Goal: Transaction & Acquisition: Purchase product/service

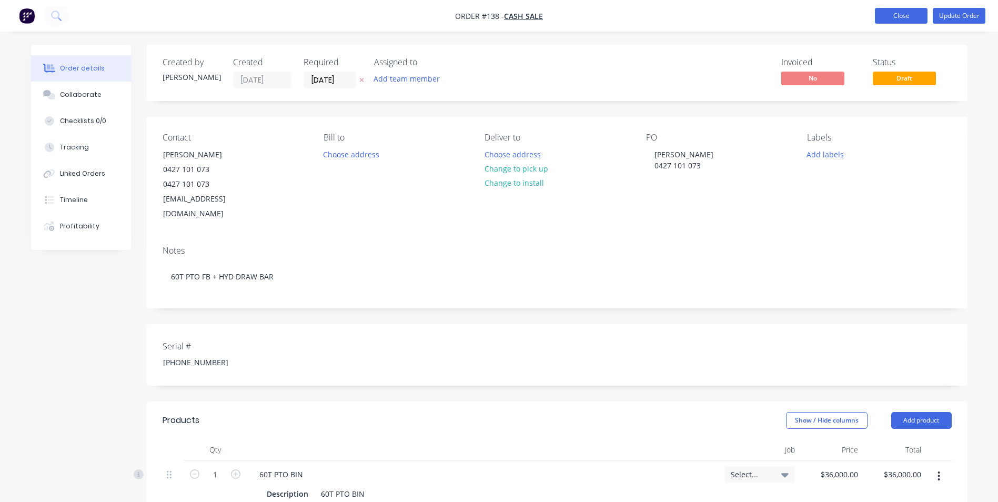
click at [903, 17] on button "Close" at bounding box center [901, 16] width 53 height 16
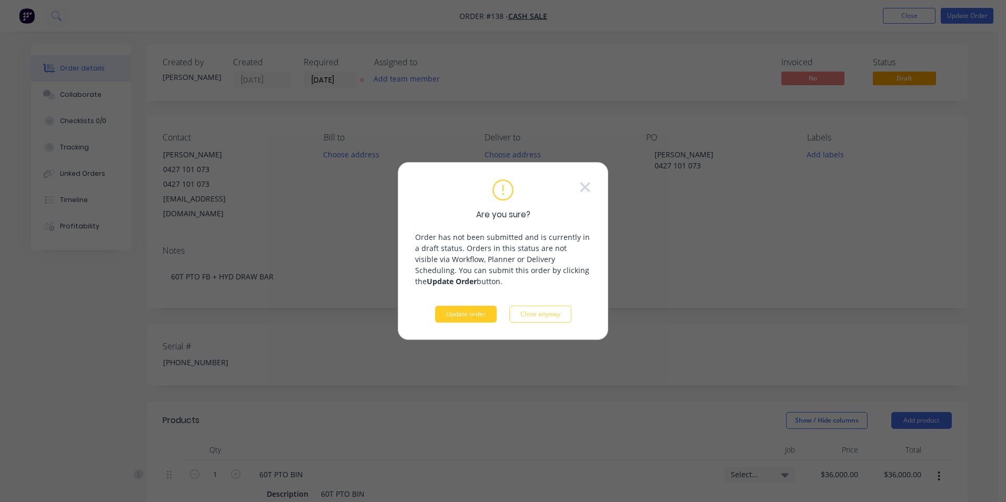
click at [475, 315] on button "Update order" at bounding box center [466, 314] width 62 height 17
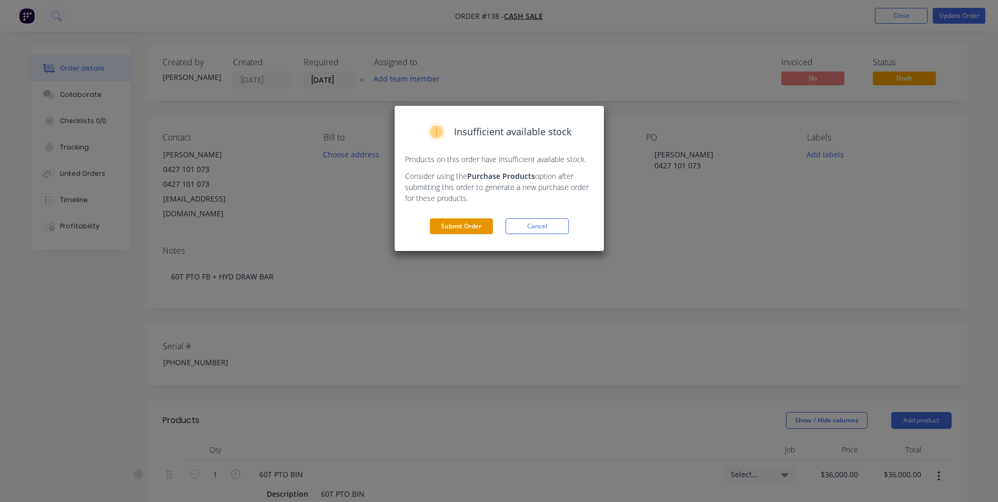
click at [459, 223] on button "Submit Order" at bounding box center [461, 226] width 63 height 16
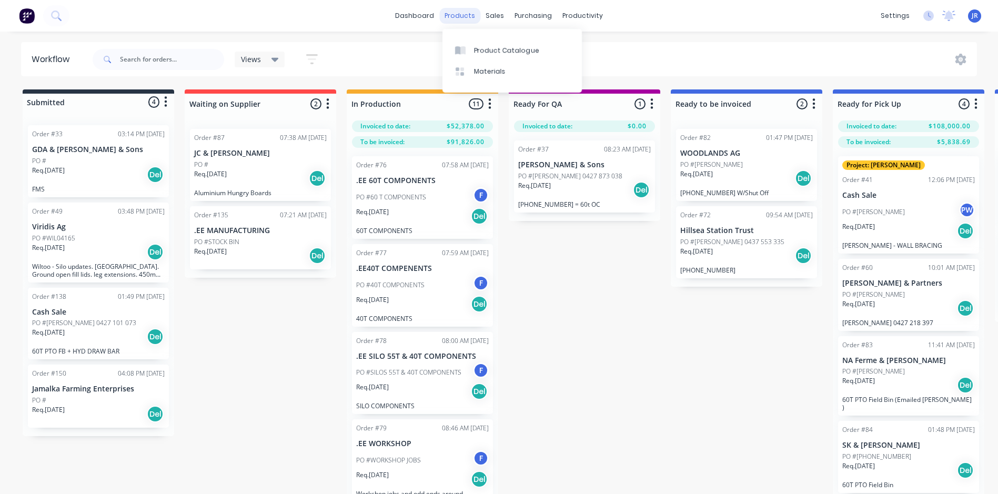
click at [464, 16] on div "products" at bounding box center [459, 16] width 41 height 16
click at [476, 51] on div "Product Catalogue" at bounding box center [506, 50] width 65 height 9
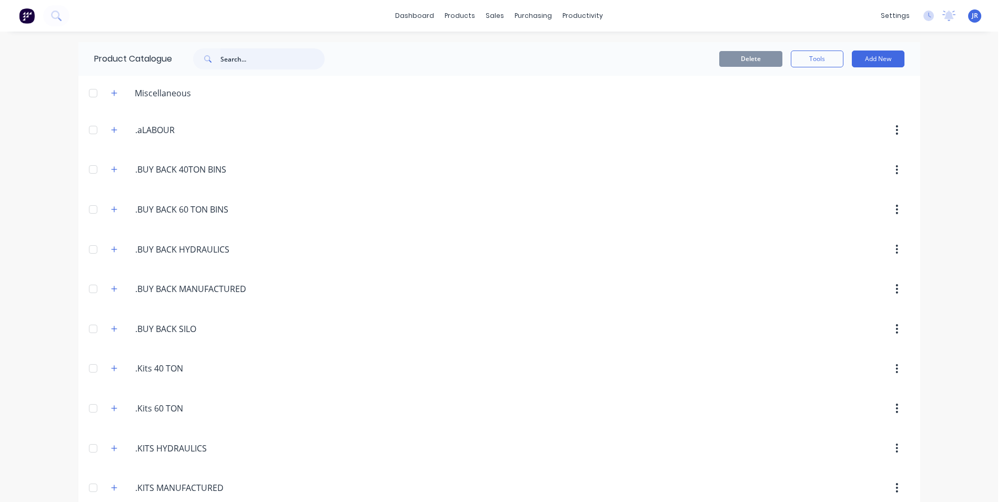
click at [284, 62] on input "text" at bounding box center [273, 58] width 104 height 21
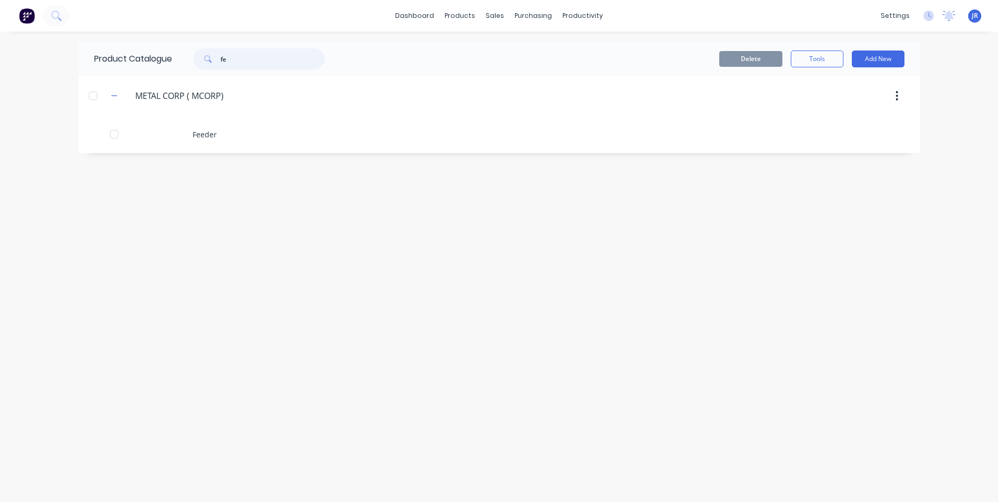
type input "f"
type input "drum"
click at [254, 64] on input "drum" at bounding box center [273, 58] width 104 height 21
drag, startPoint x: 253, startPoint y: 64, endPoint x: 217, endPoint y: 60, distance: 36.0
click at [217, 60] on div "drum" at bounding box center [259, 58] width 132 height 21
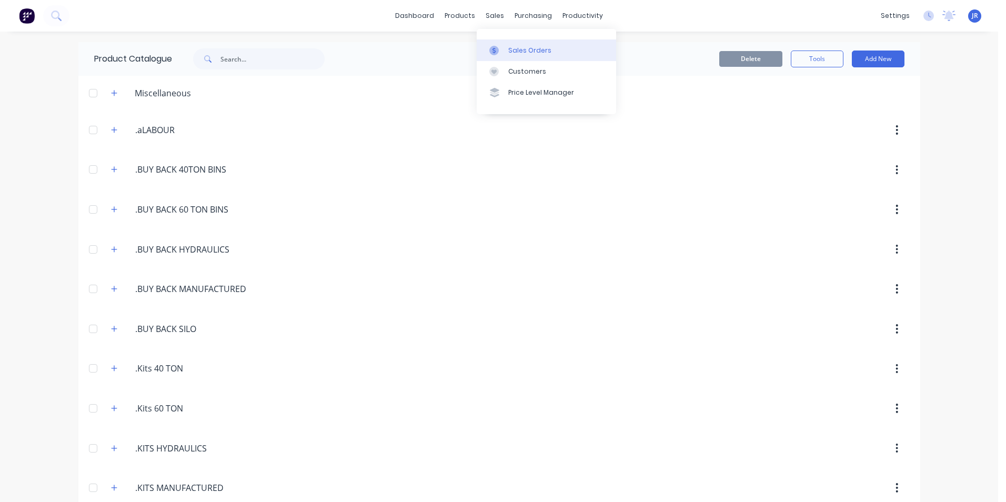
click at [533, 49] on div "Sales Orders" at bounding box center [529, 50] width 43 height 9
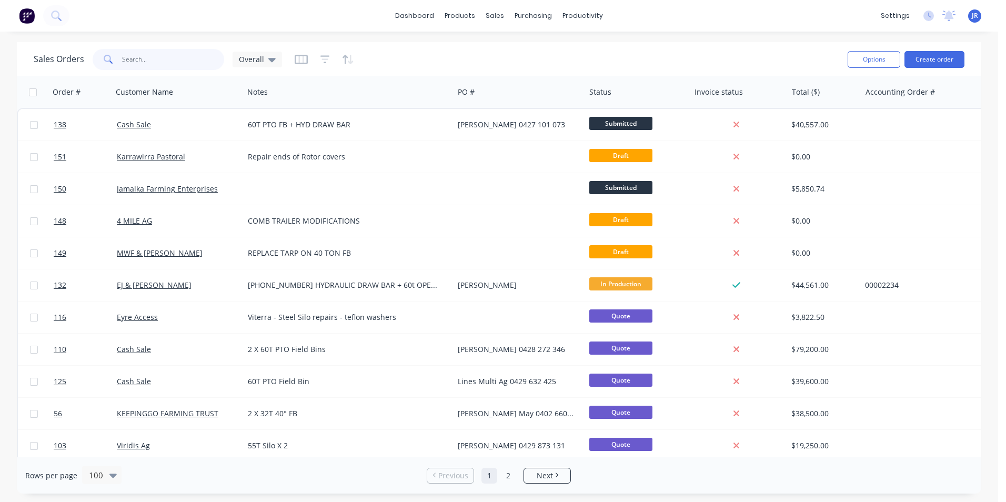
click at [189, 63] on input "text" at bounding box center [173, 59] width 103 height 21
click at [941, 58] on button "Create order" at bounding box center [935, 59] width 60 height 17
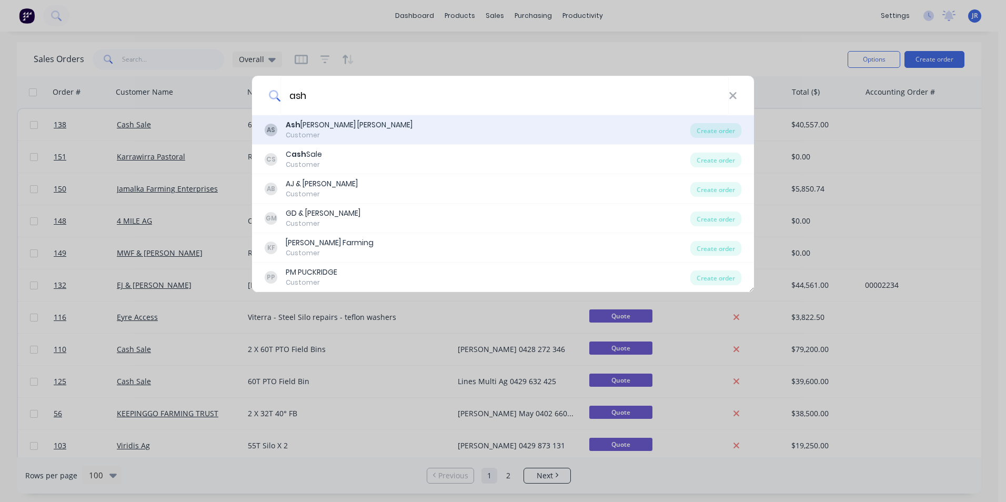
type input "ash"
click at [299, 126] on b "Ash" at bounding box center [293, 124] width 15 height 11
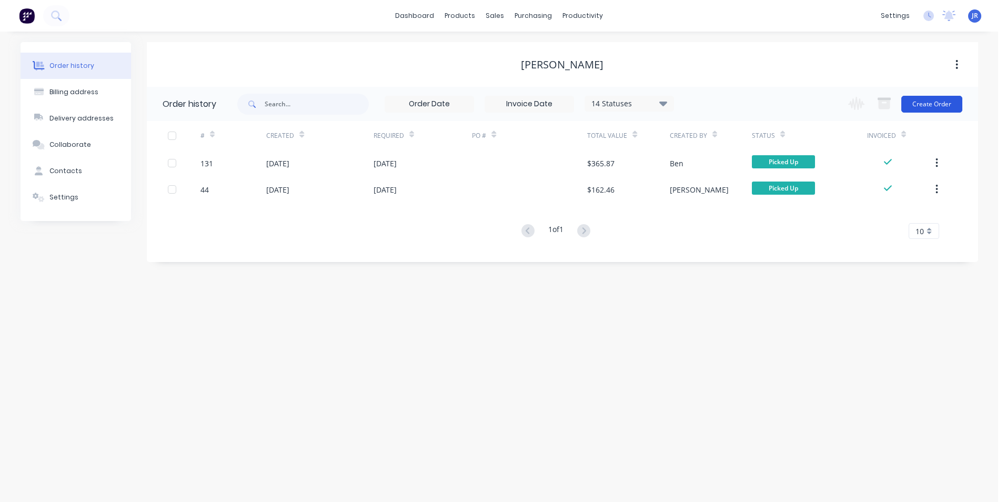
click at [932, 103] on button "Create Order" at bounding box center [932, 104] width 61 height 17
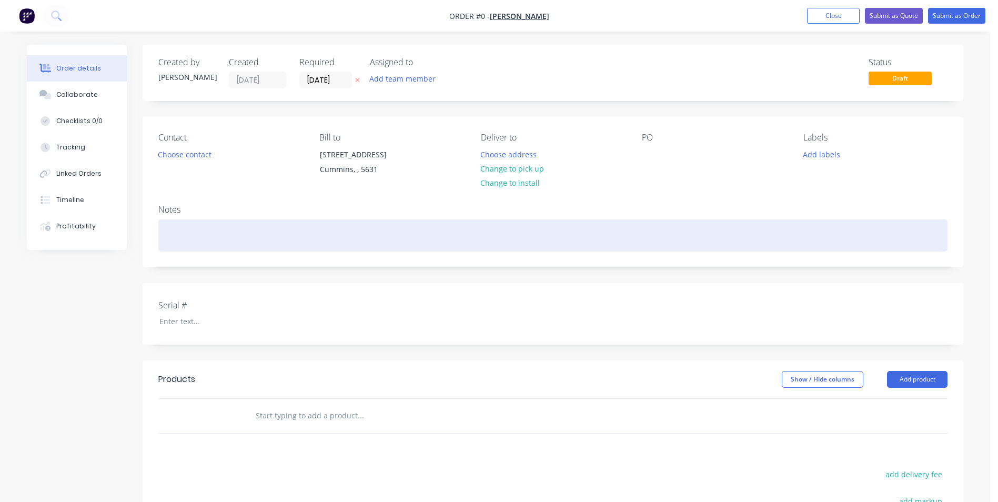
click at [269, 236] on div at bounding box center [552, 235] width 789 height 32
click at [343, 234] on div "Feeder House drum rings. 4 off - 65X6 FMS" at bounding box center [552, 235] width 789 height 32
click at [432, 237] on div "Feeder House drum rings. 4 off - 65X6 FMS cut 663mm Rolled 210mmm ID" at bounding box center [552, 235] width 789 height 32
